Goal: Register for event/course

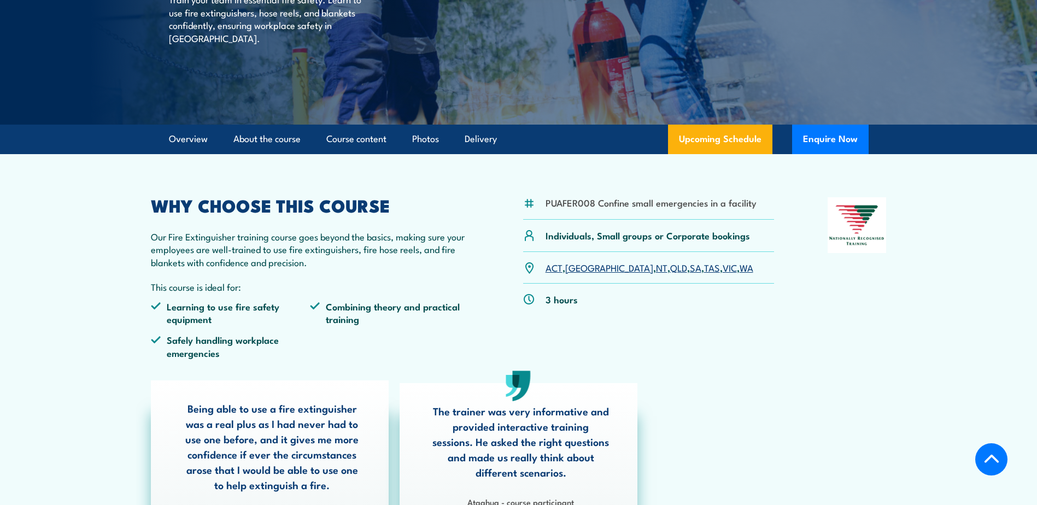
scroll to position [192, 0]
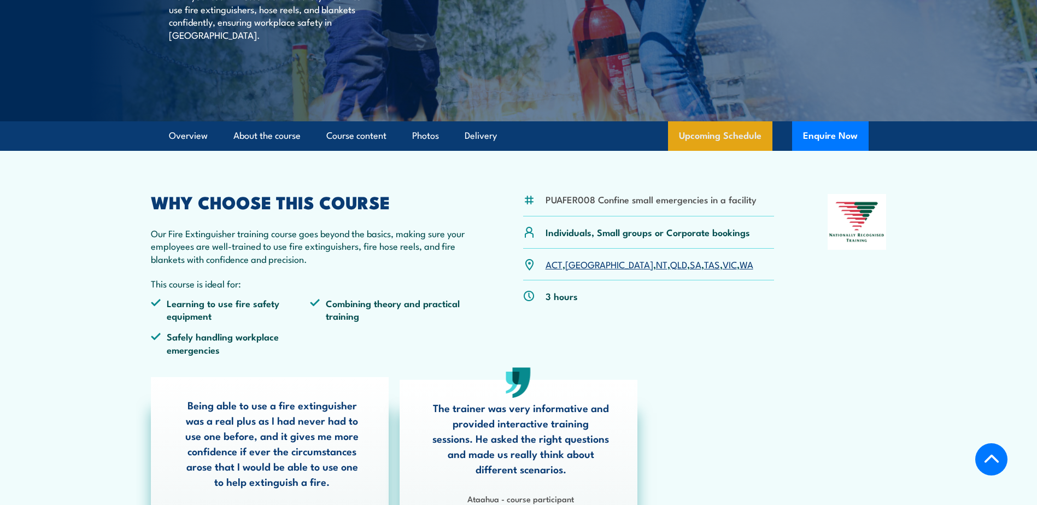
click at [706, 133] on link "Upcoming Schedule" at bounding box center [720, 136] width 104 height 30
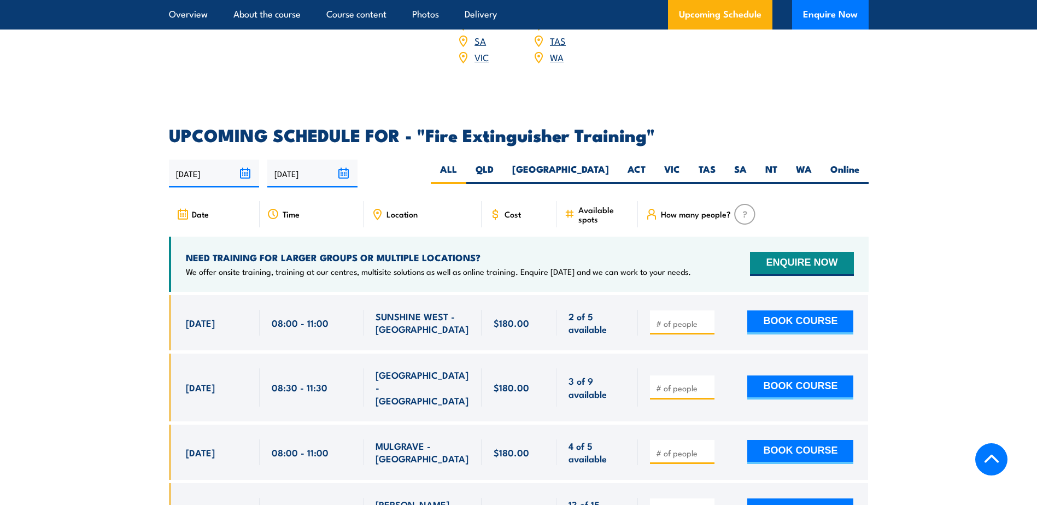
scroll to position [1722, 0]
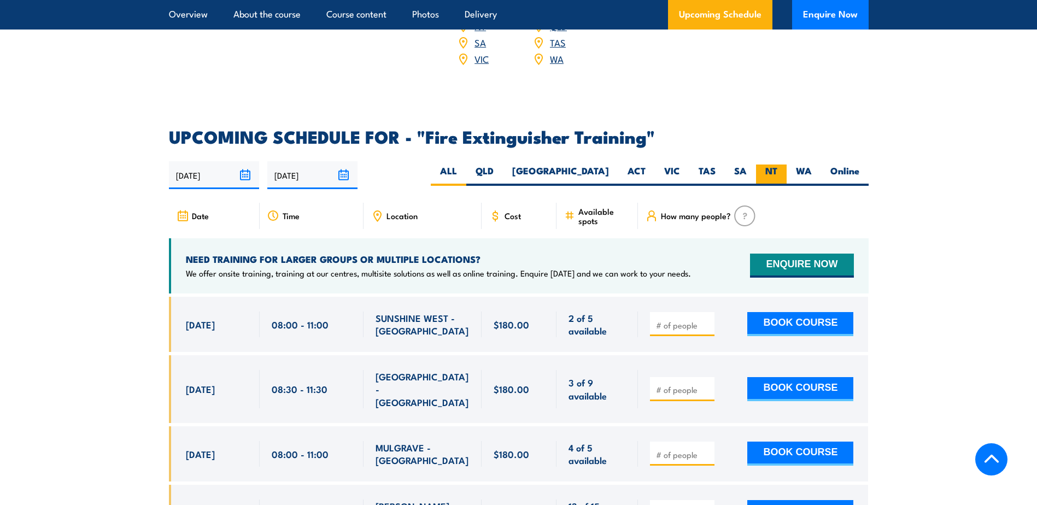
click at [769, 164] on label "NT" at bounding box center [771, 174] width 31 height 21
click at [777, 164] on input "NT" at bounding box center [780, 167] width 7 height 7
radio input "true"
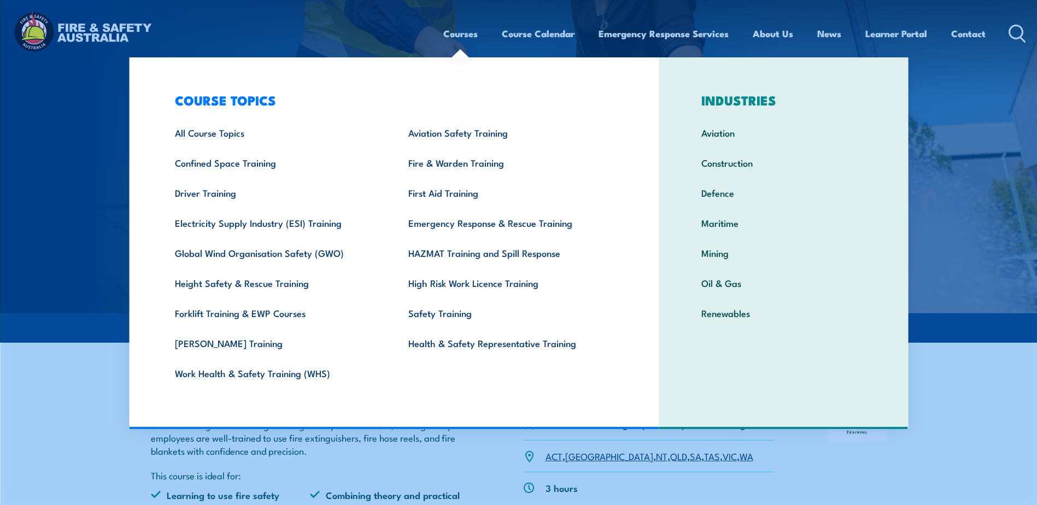
click at [465, 33] on link "Courses" at bounding box center [460, 33] width 34 height 29
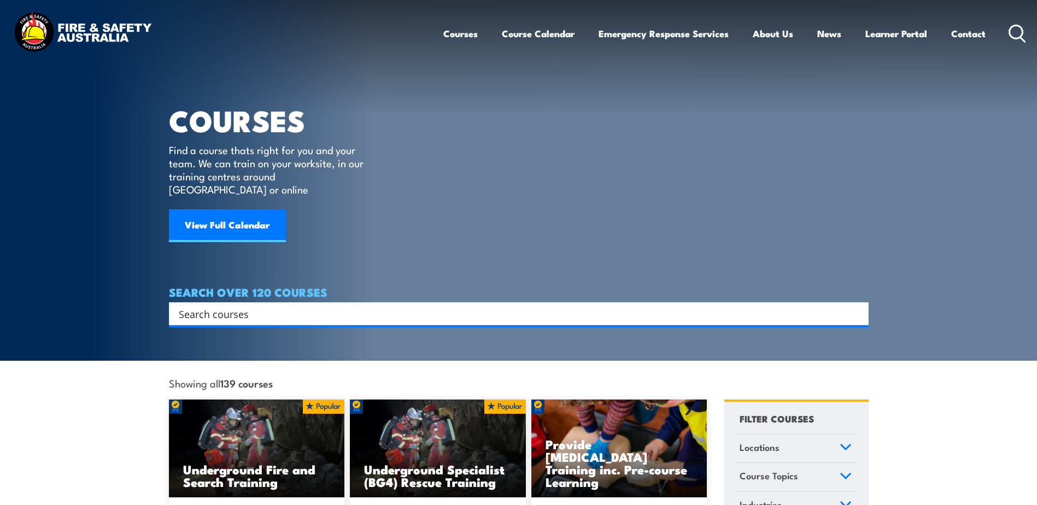
click at [816, 436] on link "Locations" at bounding box center [795, 448] width 122 height 28
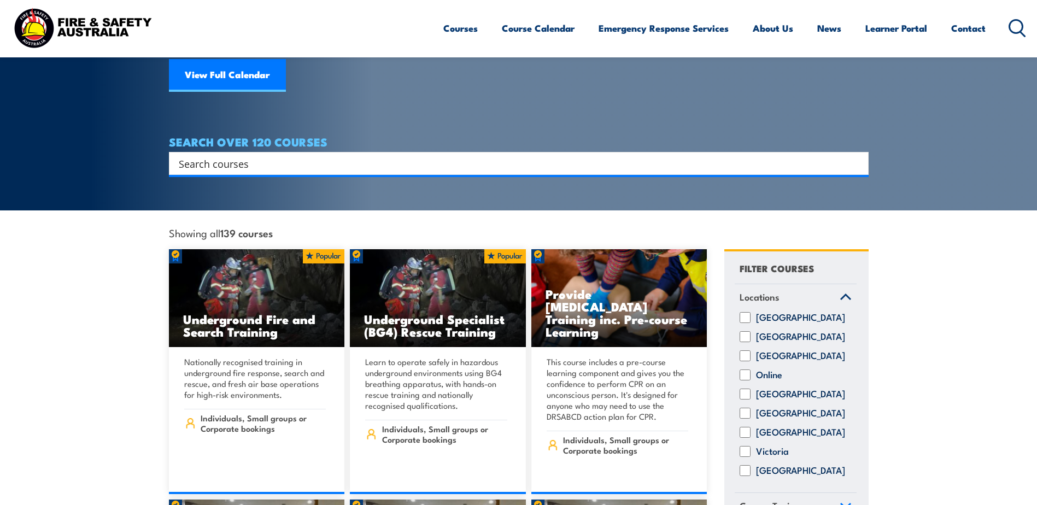
scroll to position [151, 0]
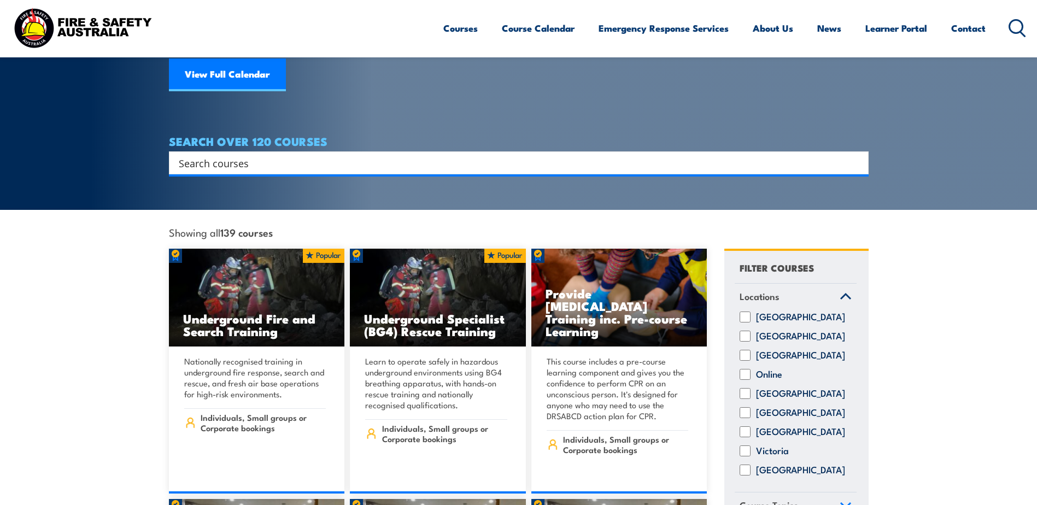
click at [771, 350] on label "[GEOGRAPHIC_DATA]" at bounding box center [800, 355] width 89 height 11
click at [750, 350] on input "[GEOGRAPHIC_DATA]" at bounding box center [744, 355] width 11 height 11
checkbox input "true"
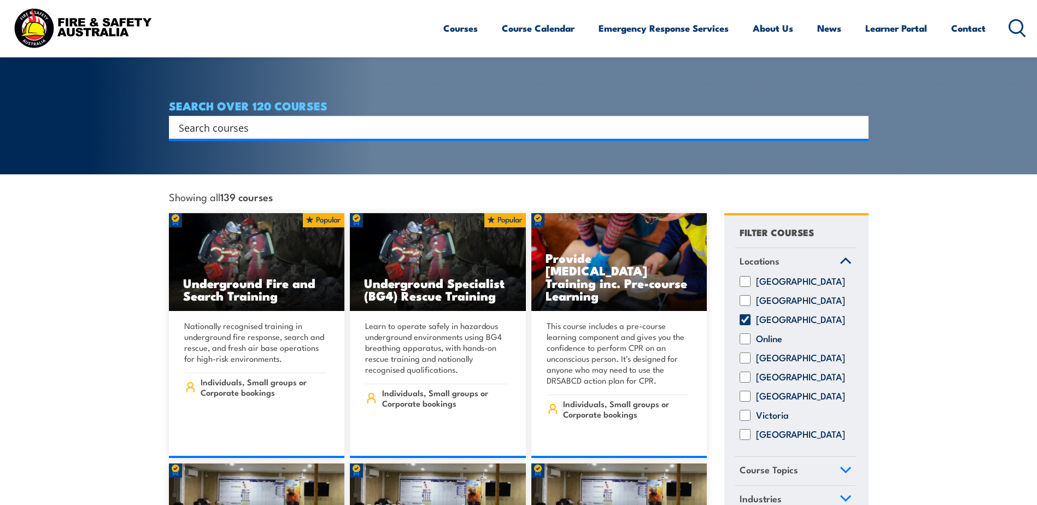
scroll to position [216, 0]
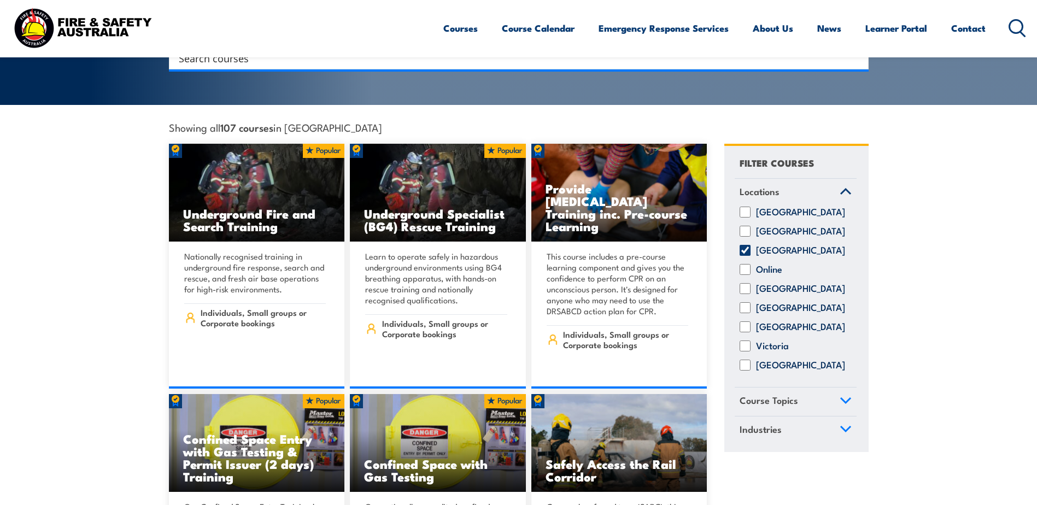
scroll to position [273, 0]
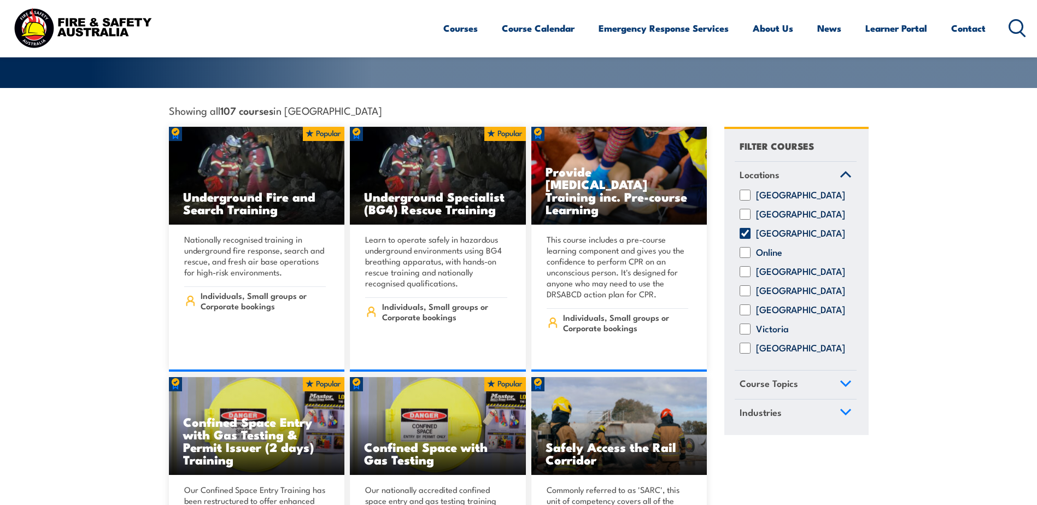
click at [843, 381] on icon at bounding box center [845, 383] width 10 height 5
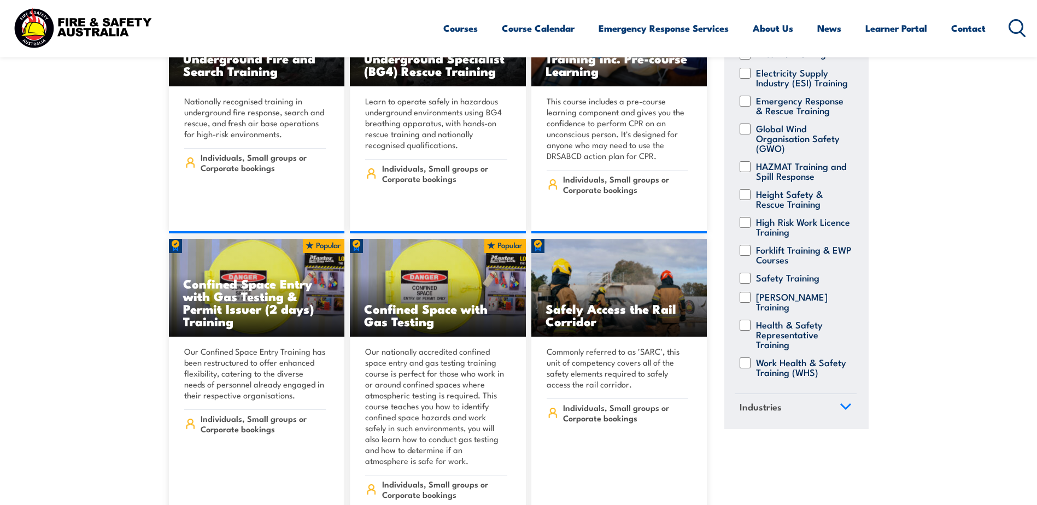
scroll to position [411, 0]
click at [839, 404] on icon at bounding box center [845, 407] width 12 height 8
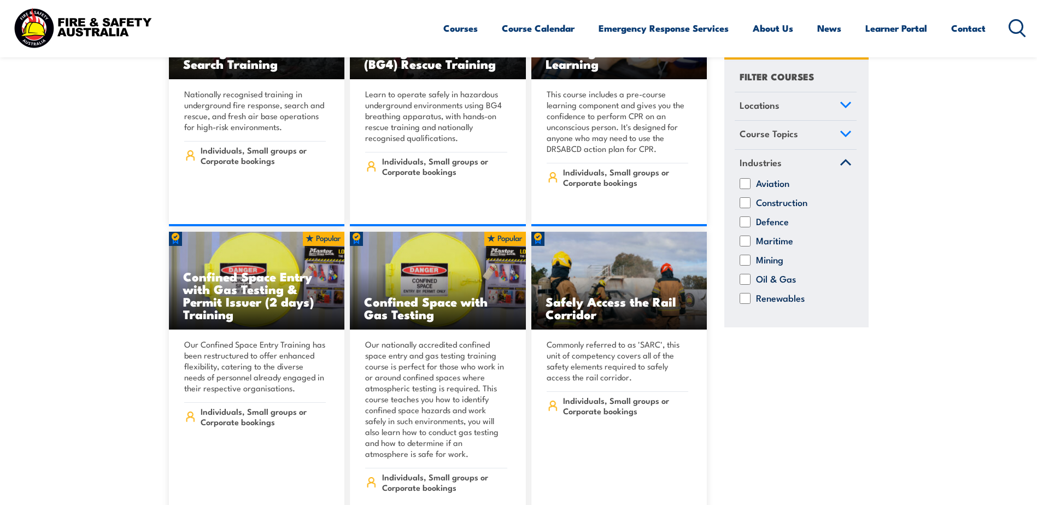
scroll to position [419, 0]
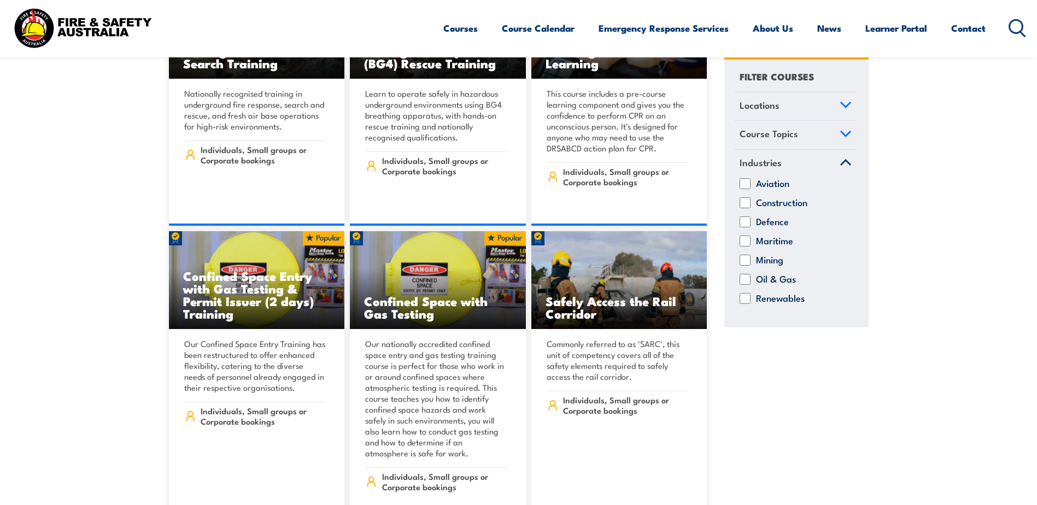
click at [845, 162] on icon at bounding box center [845, 163] width 12 height 8
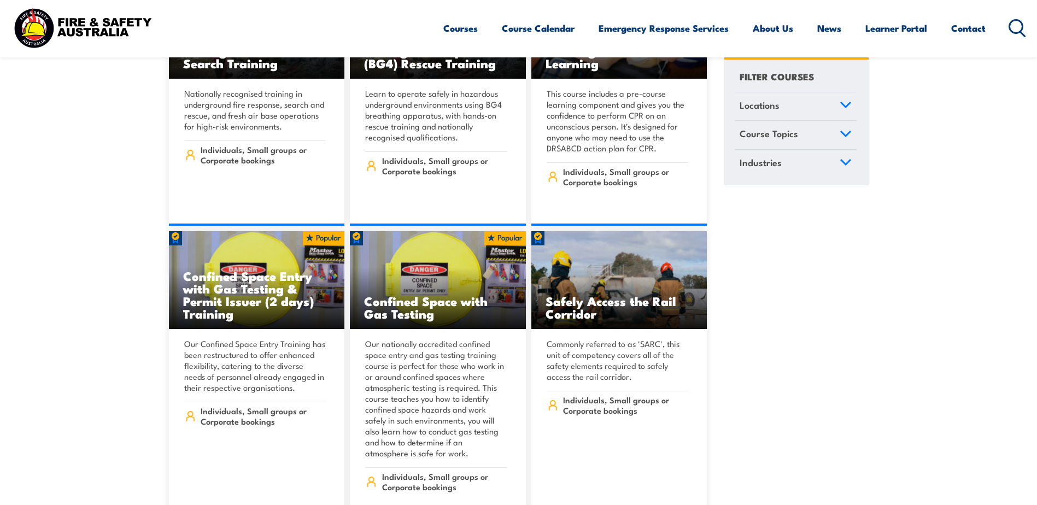
click at [840, 130] on link "Course Topics" at bounding box center [795, 135] width 122 height 28
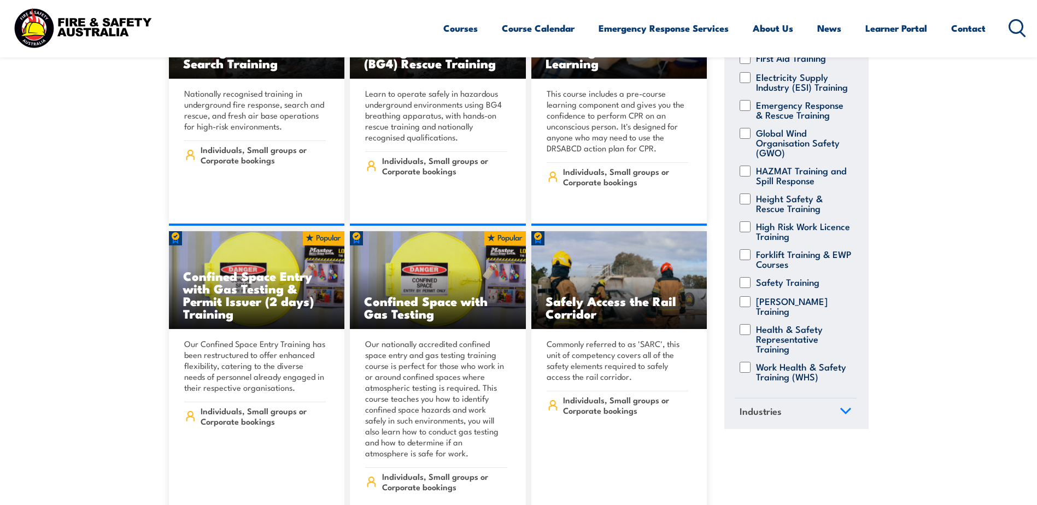
scroll to position [193, 0]
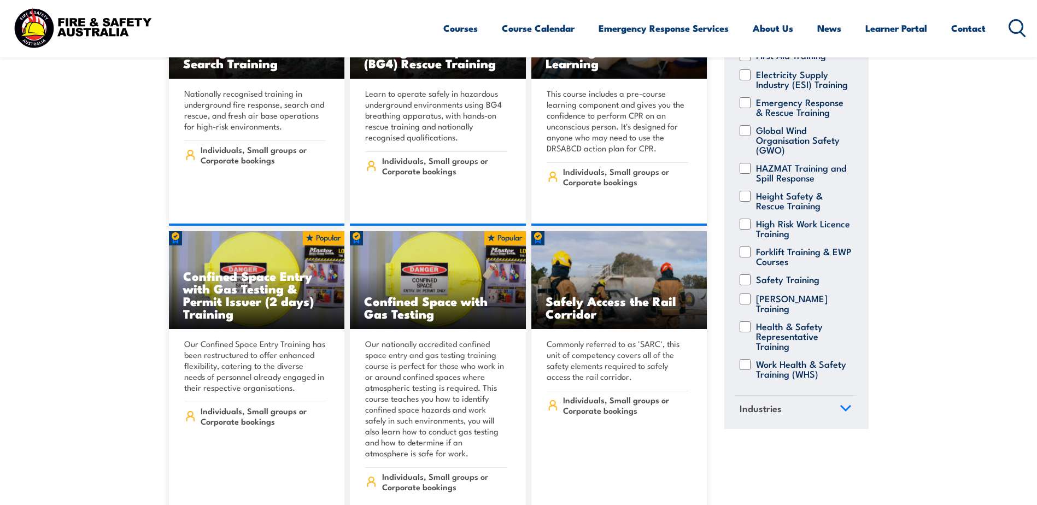
click at [786, 373] on label "Work Health & Safety Training (WHS)" at bounding box center [804, 369] width 96 height 20
click at [750, 370] on input "Work Health & Safety Training (WHS)" at bounding box center [744, 364] width 11 height 11
checkbox input "true"
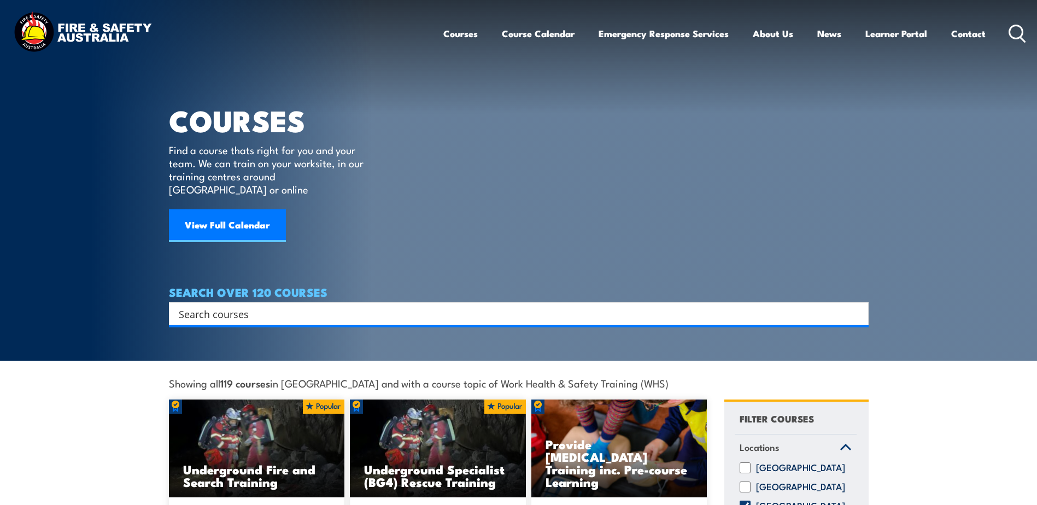
click at [276, 305] on input "Search input" at bounding box center [512, 313] width 666 height 16
paste input "CPPFES2020"
type input "CPPFES2020"
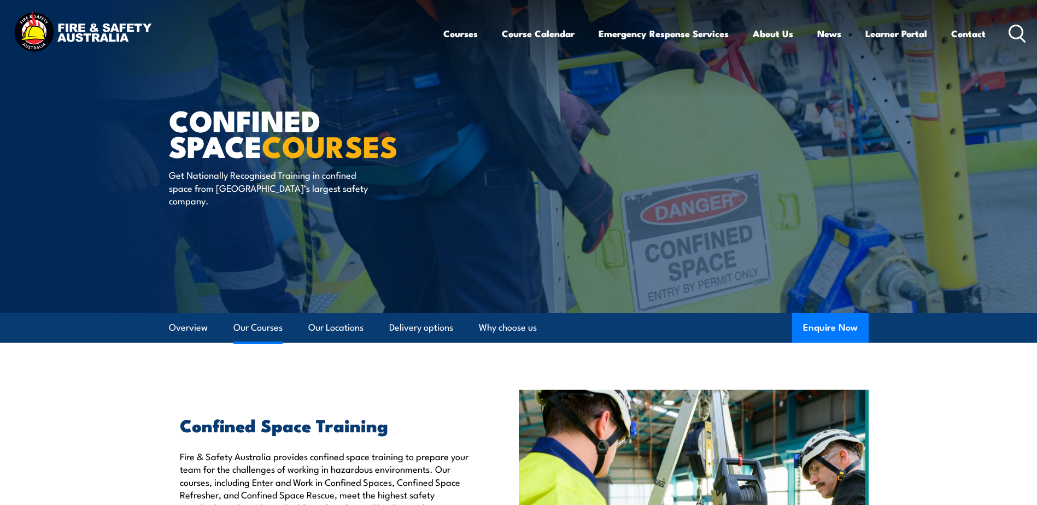
click at [270, 332] on link "Our Courses" at bounding box center [257, 327] width 49 height 29
click at [534, 34] on link "Course Calendar" at bounding box center [538, 33] width 73 height 29
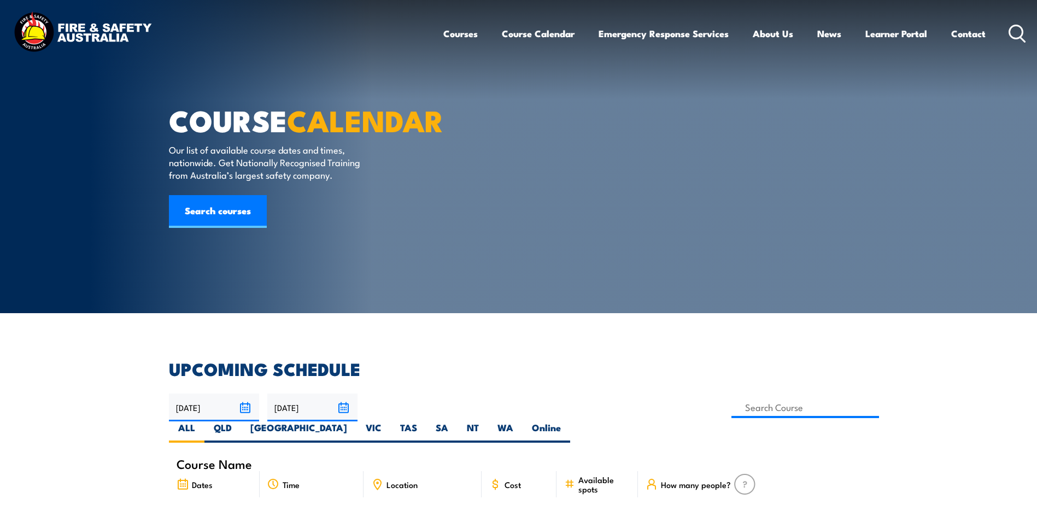
click at [488, 421] on label "NT" at bounding box center [472, 431] width 31 height 21
click at [486, 421] on input "NT" at bounding box center [482, 424] width 7 height 7
radio input "true"
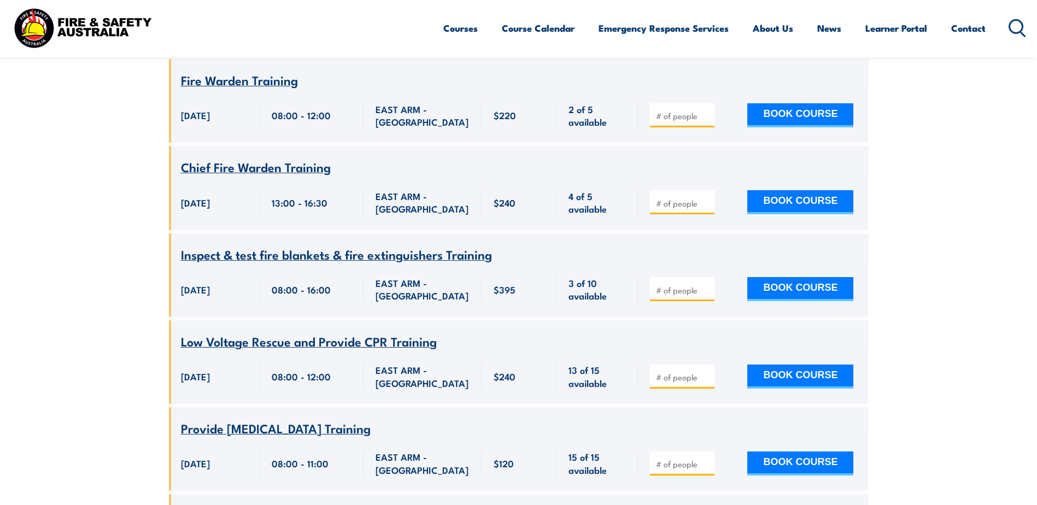
scroll to position [1377, 0]
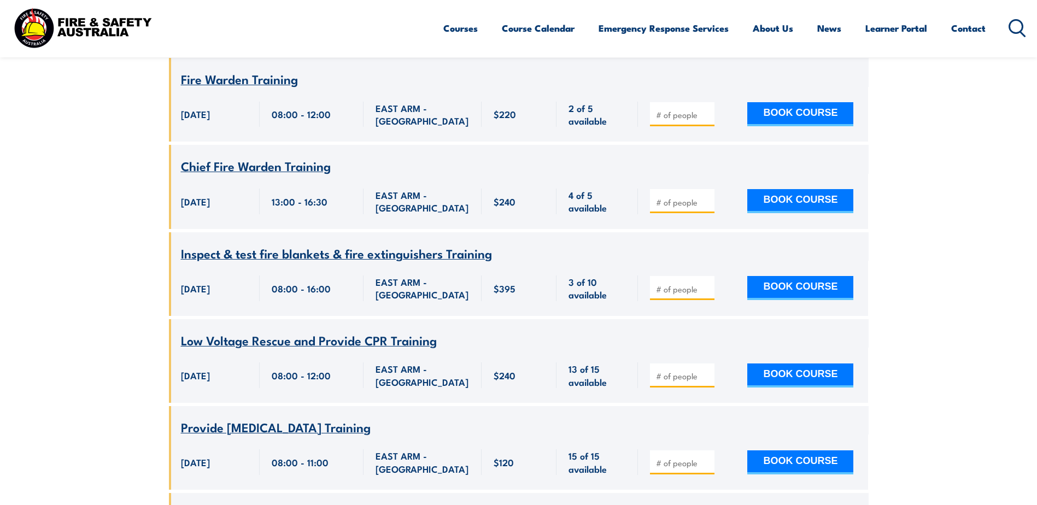
click at [355, 244] on span "Inspect & test fire blankets & fire extinguishers Training" at bounding box center [336, 253] width 311 height 19
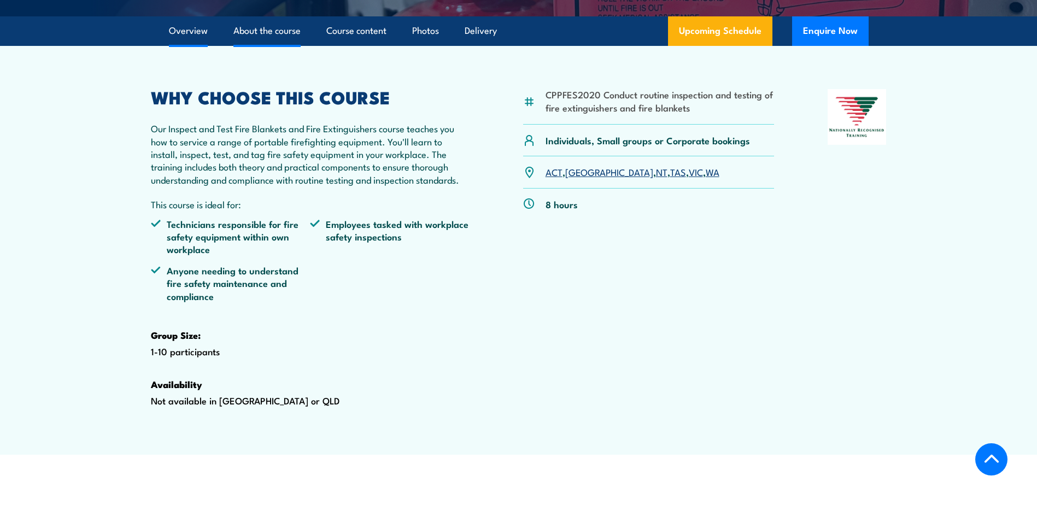
scroll to position [309, 0]
